Goal: Find specific page/section: Find specific page/section

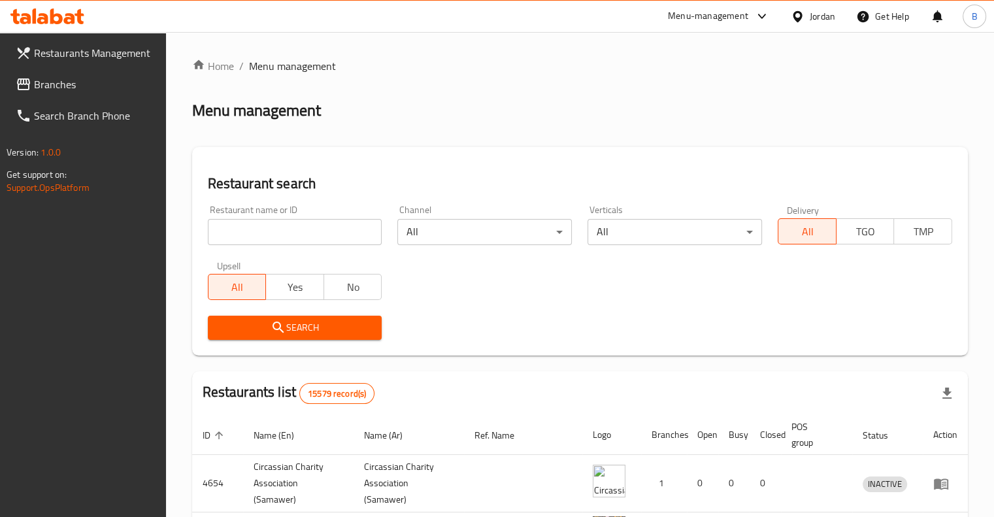
drag, startPoint x: 0, startPoint y: 0, endPoint x: 303, endPoint y: 226, distance: 378.4
click at [303, 226] on input "search" at bounding box center [295, 232] width 175 height 26
click button "Search" at bounding box center [295, 328] width 175 height 24
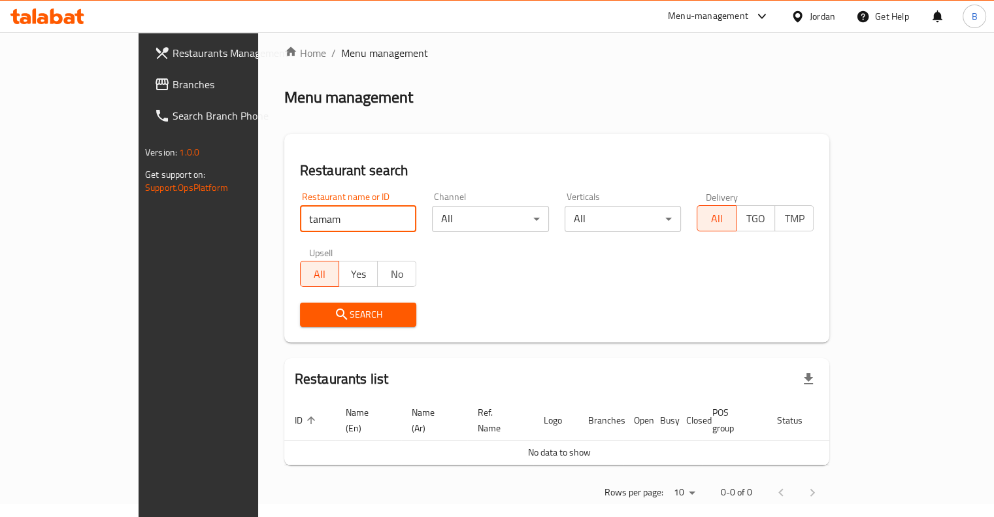
scroll to position [16, 0]
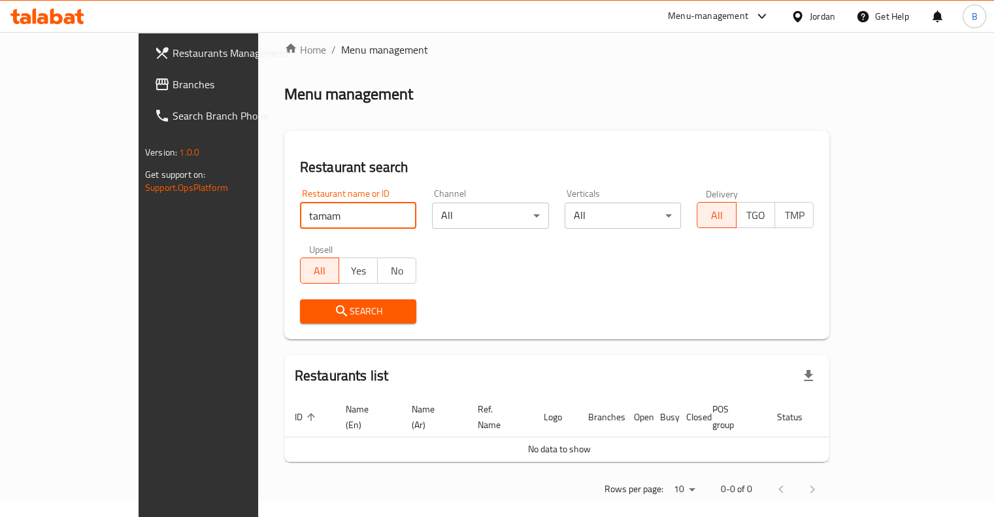
type input "tamam"
click at [367, 214] on input "tamam" at bounding box center [358, 216] width 117 height 26
click at [366, 214] on input "search" at bounding box center [358, 216] width 117 height 26
click at [322, 305] on span "Search" at bounding box center [359, 311] width 96 height 16
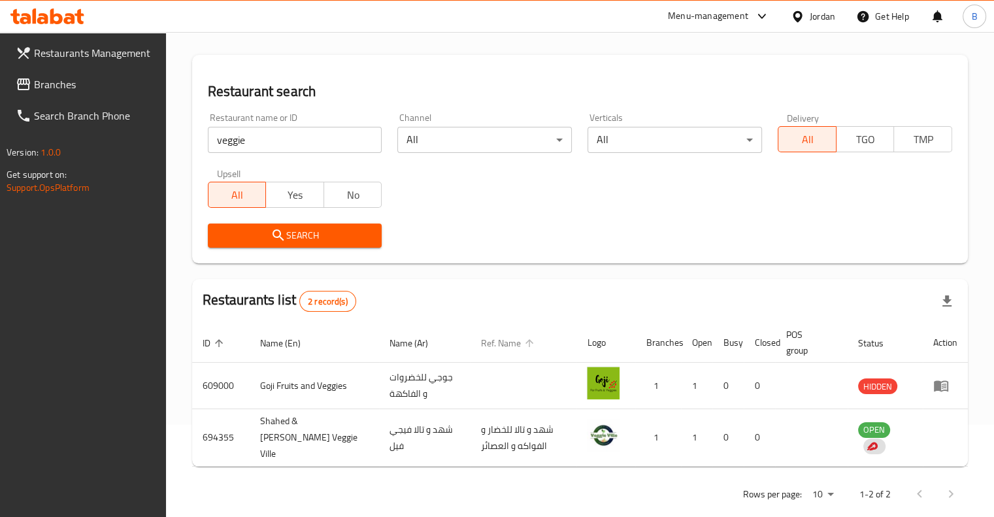
scroll to position [0, 0]
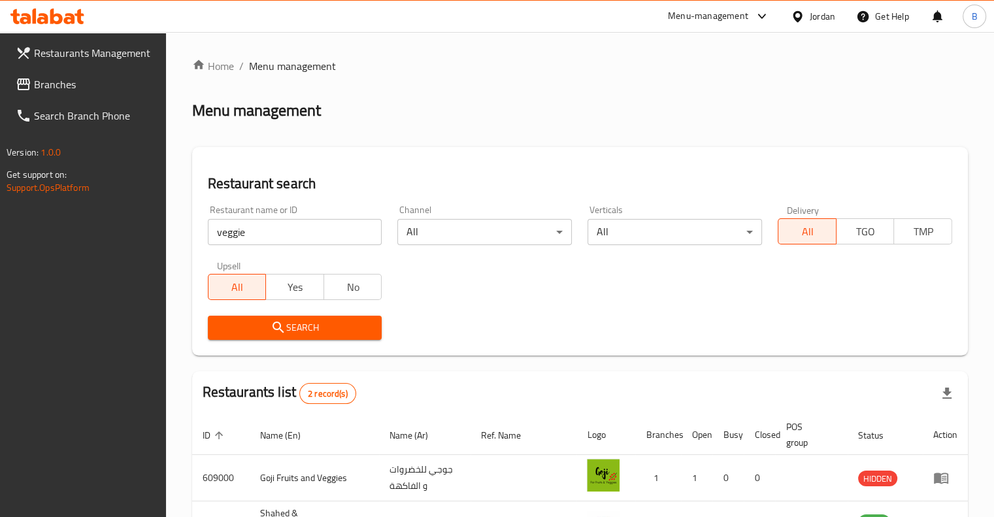
click at [335, 235] on input "veggie" at bounding box center [295, 232] width 175 height 26
click button "Search" at bounding box center [295, 328] width 175 height 24
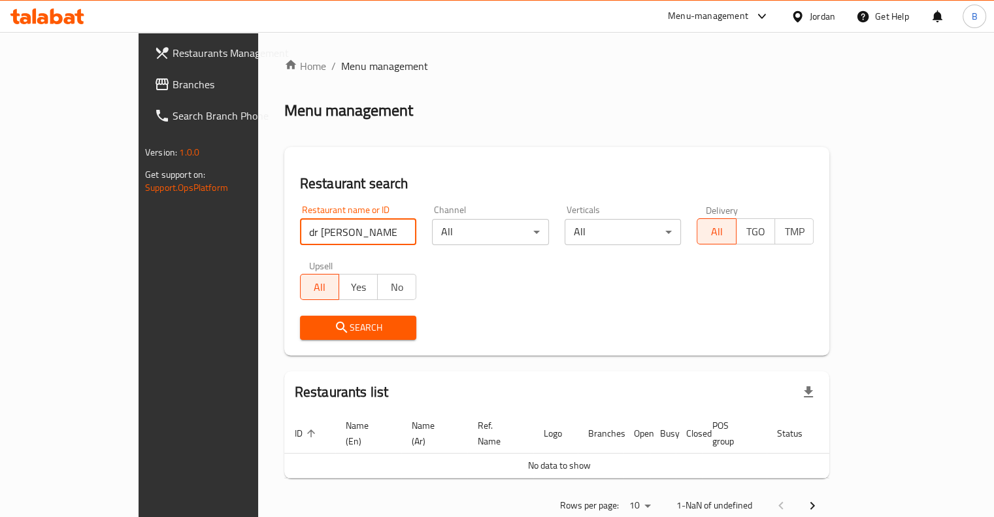
click button "Search" at bounding box center [358, 328] width 117 height 24
type input "d"
click button "Search" at bounding box center [358, 328] width 117 height 24
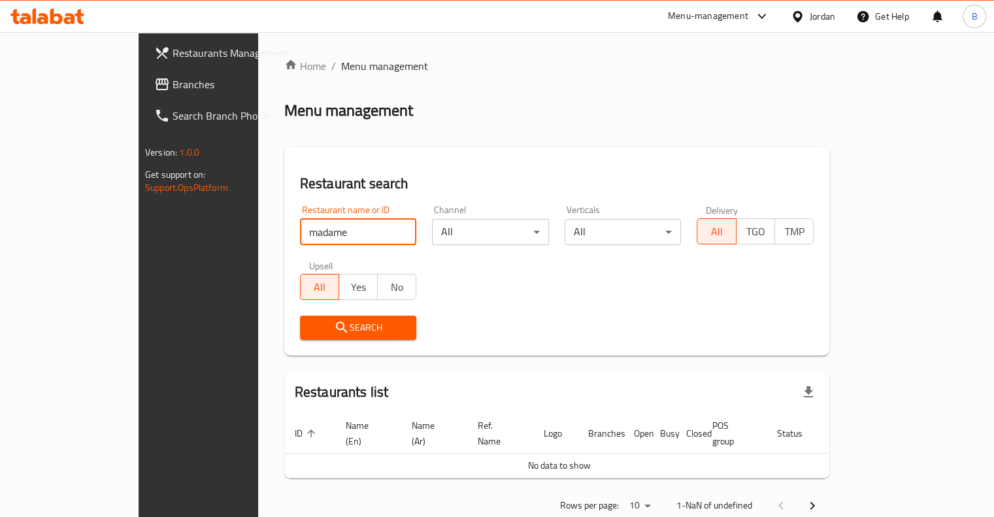
click button "Search" at bounding box center [358, 328] width 117 height 24
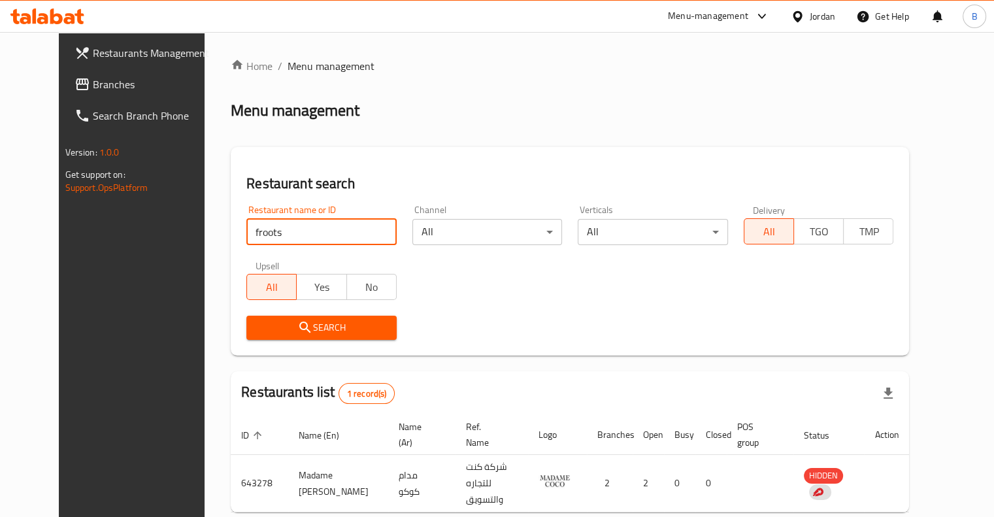
click button "Search" at bounding box center [321, 328] width 150 height 24
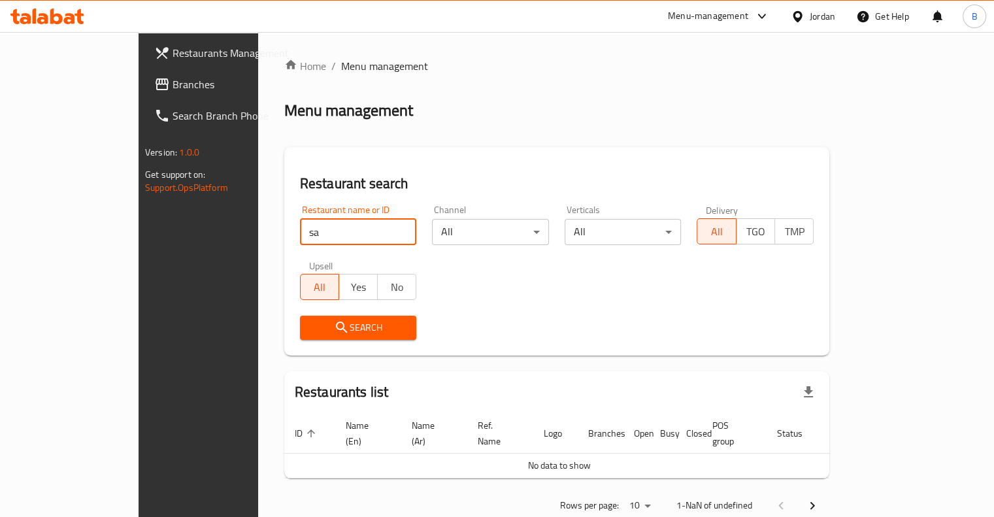
type input "s"
click button "Search" at bounding box center [358, 328] width 117 height 24
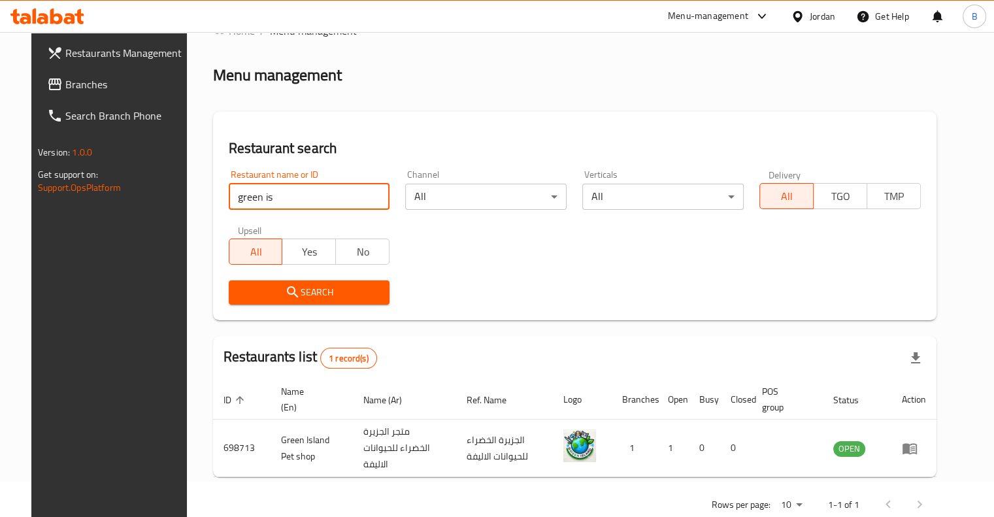
scroll to position [55, 0]
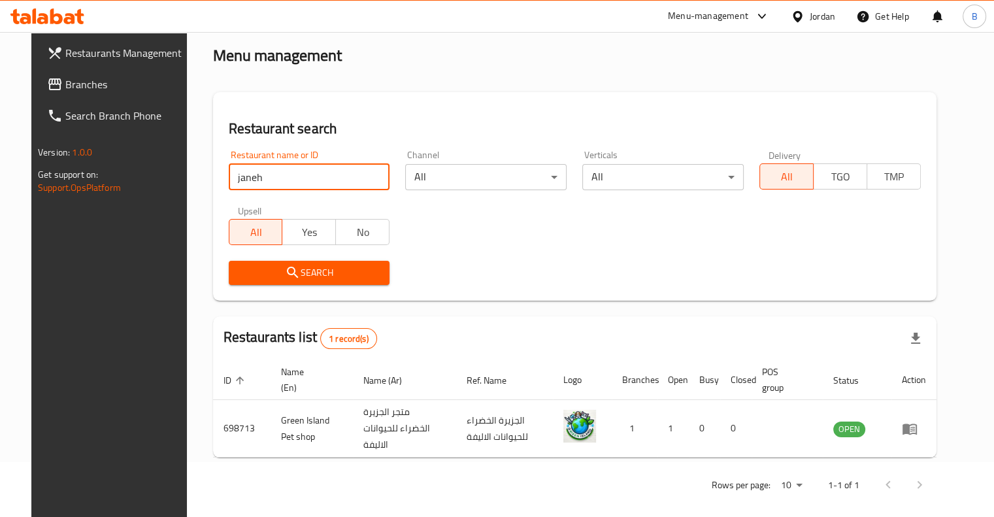
click button "Search" at bounding box center [309, 273] width 161 height 24
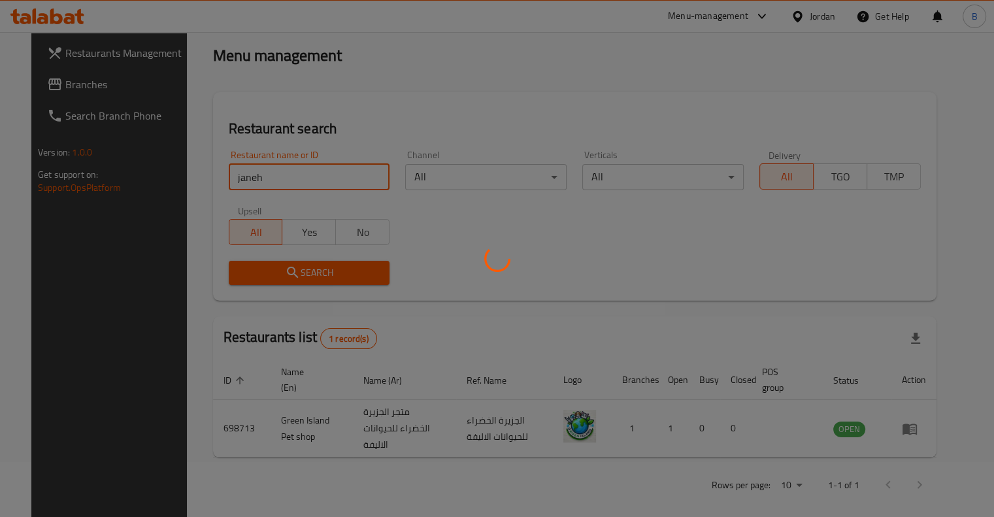
scroll to position [16, 0]
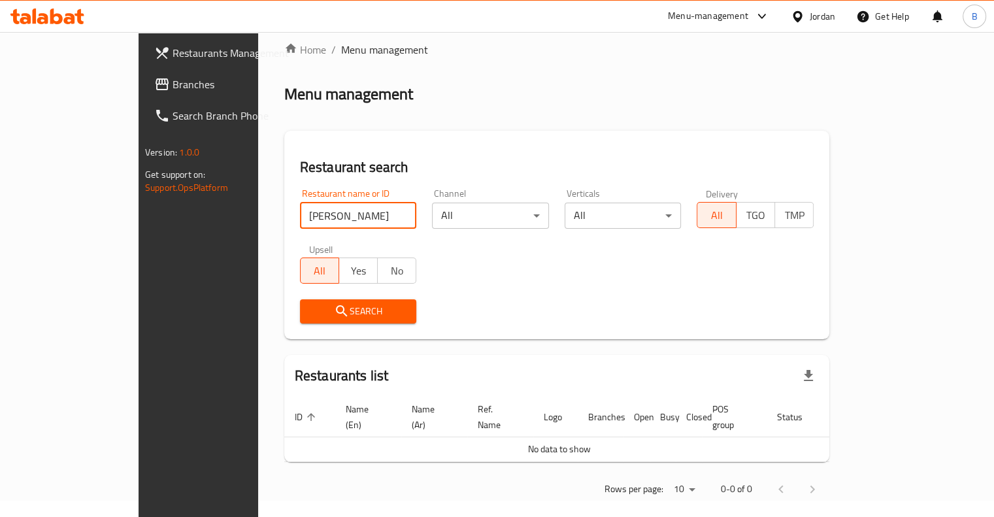
click button "Search" at bounding box center [358, 311] width 117 height 24
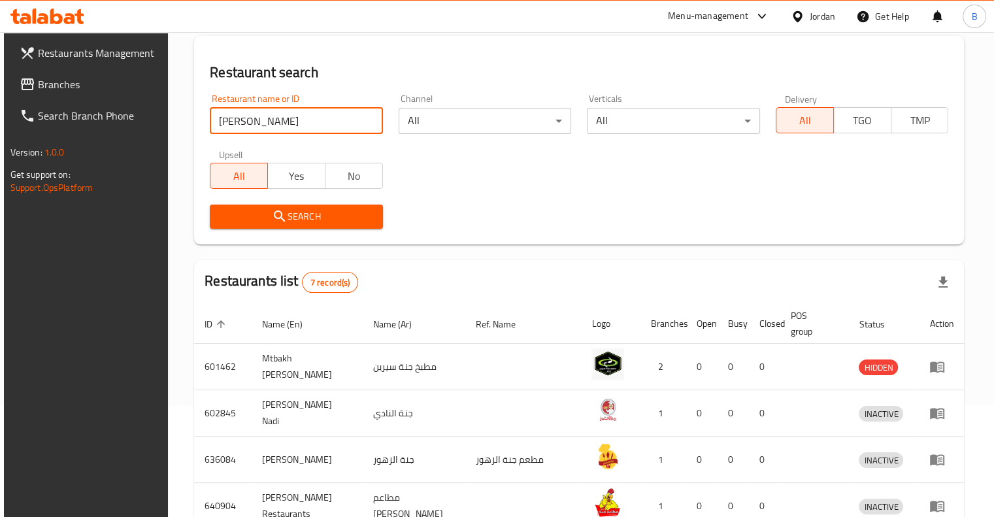
scroll to position [55, 0]
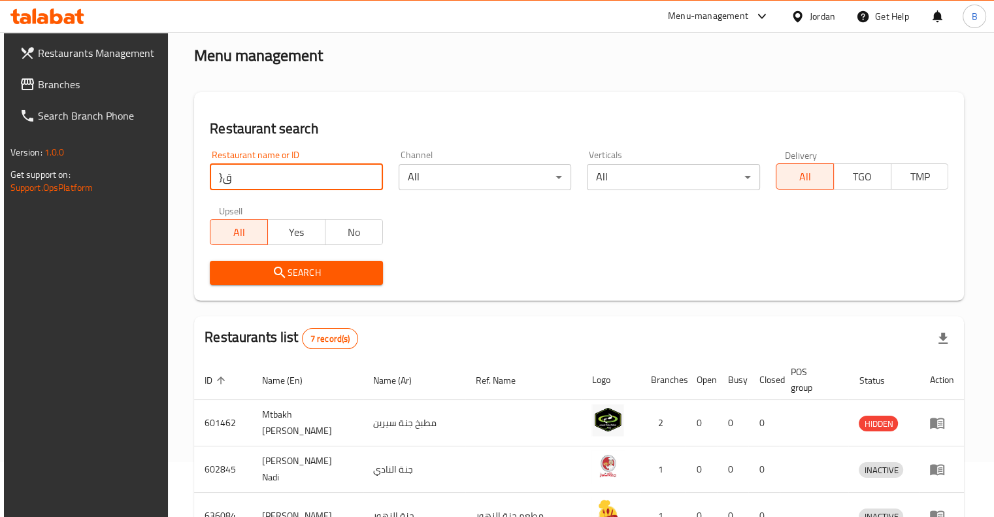
type input "}"
click button "Search" at bounding box center [296, 273] width 173 height 24
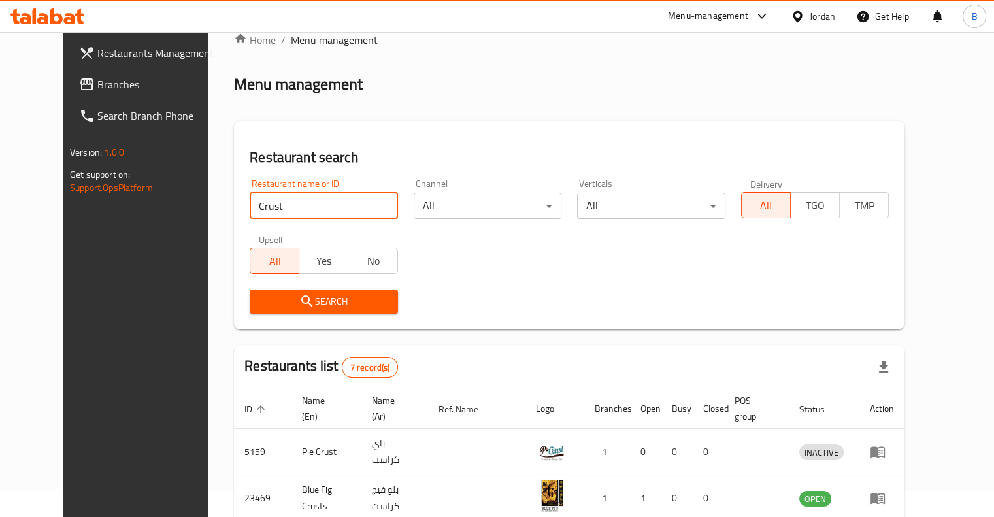
scroll to position [0, 0]
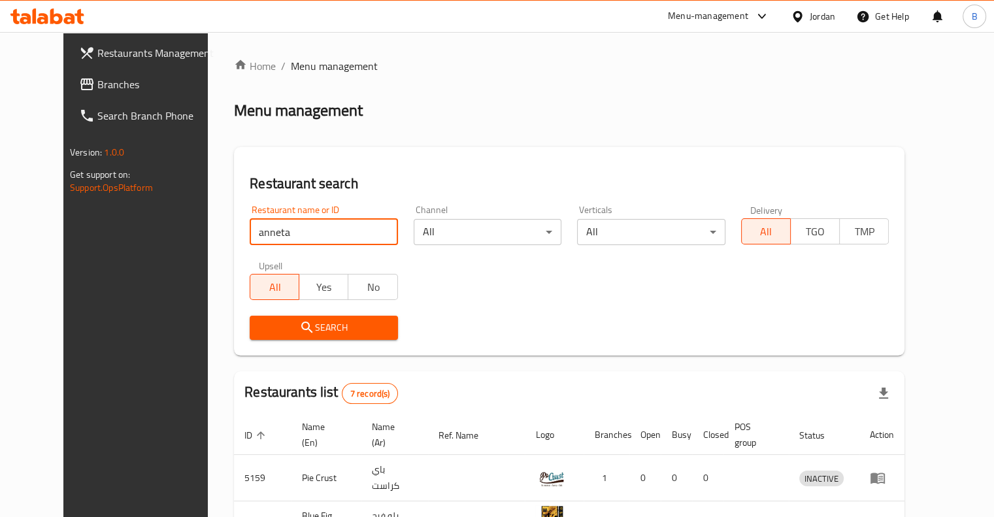
click button "Search" at bounding box center [324, 328] width 148 height 24
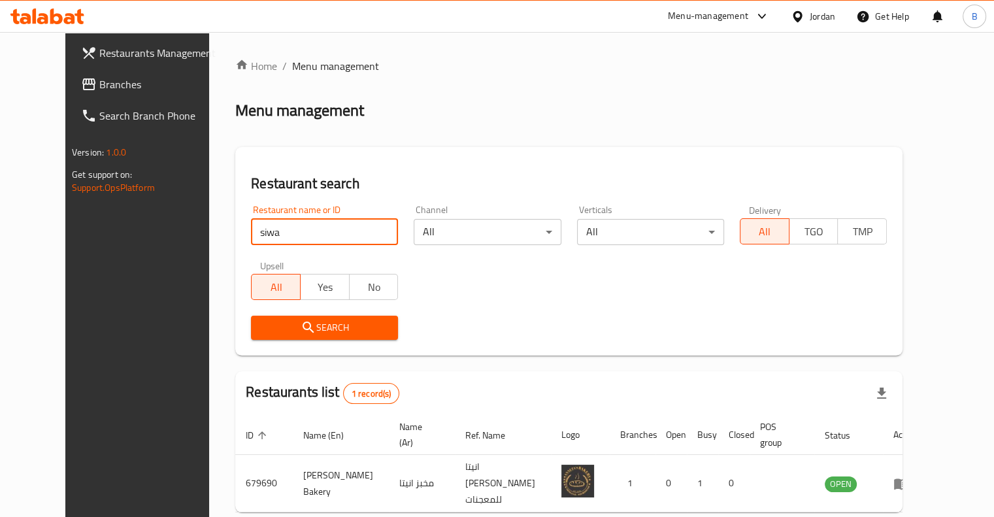
click button "Search" at bounding box center [324, 328] width 147 height 24
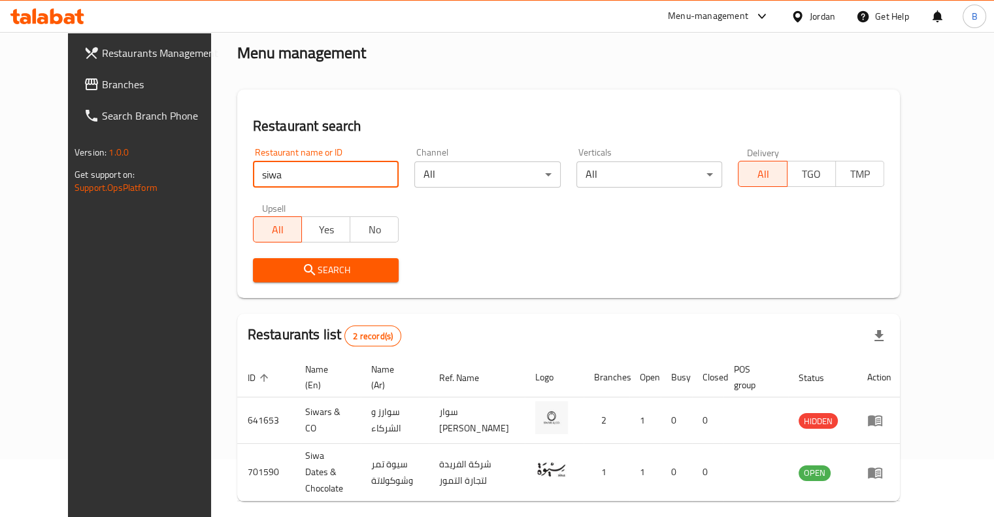
scroll to position [100, 0]
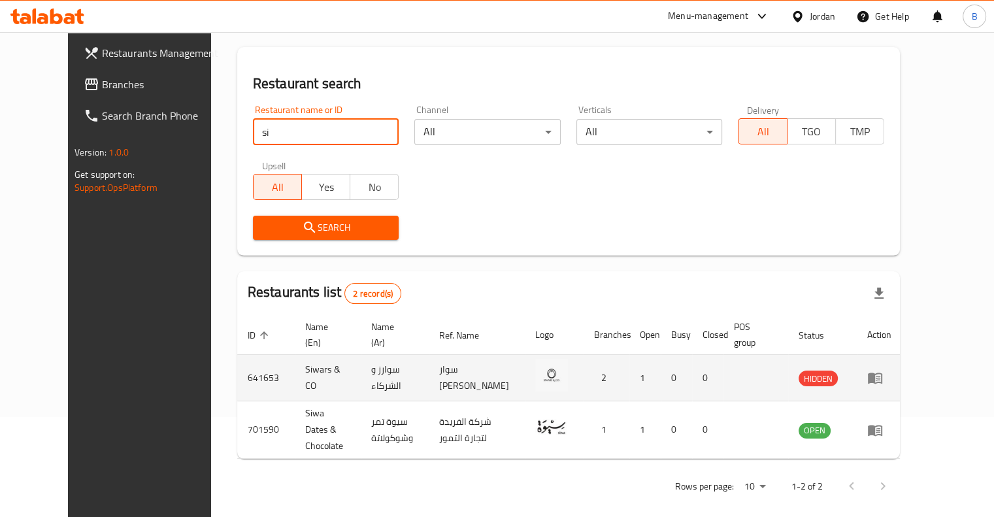
type input "s"
click button "Search" at bounding box center [326, 228] width 146 height 24
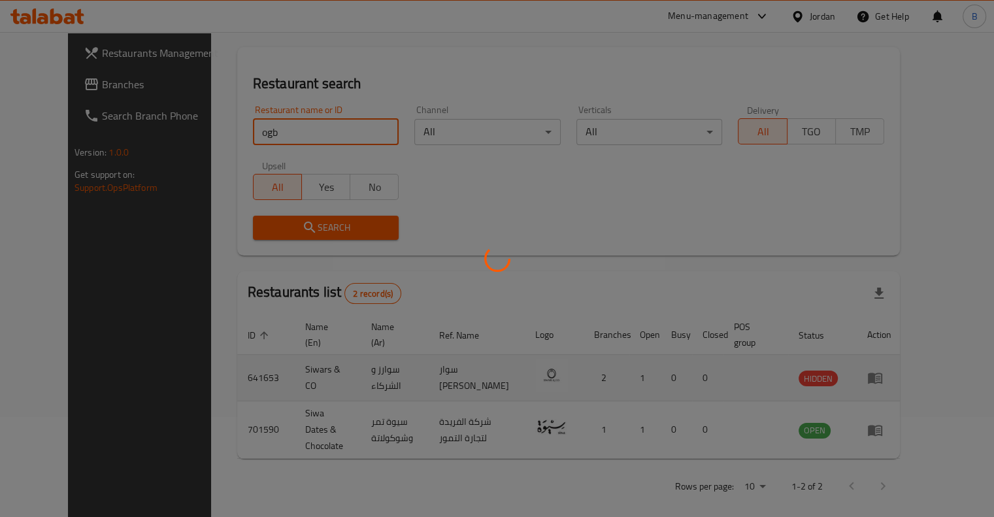
scroll to position [16, 0]
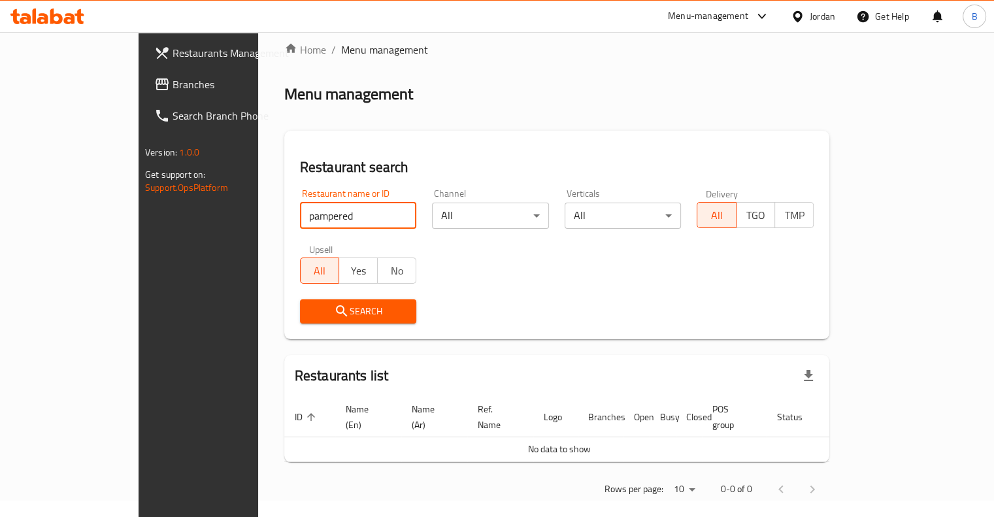
click button "Search" at bounding box center [358, 311] width 117 height 24
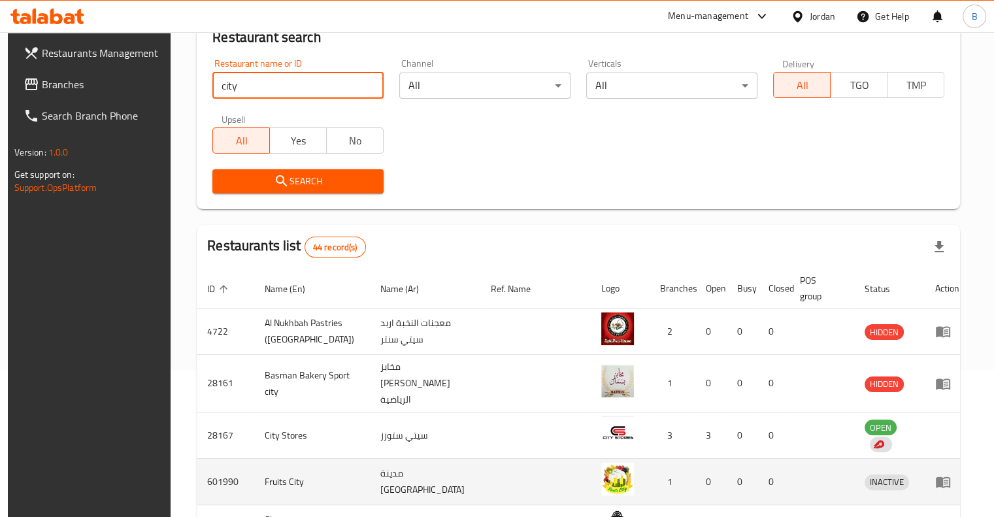
scroll to position [165, 0]
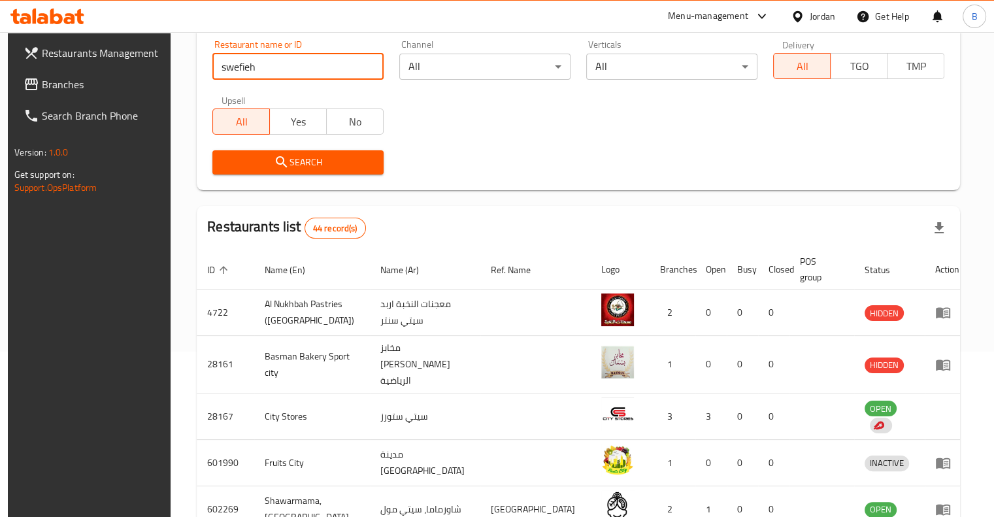
type input "swefieh"
click button "Search" at bounding box center [297, 162] width 171 height 24
